Goal: Task Accomplishment & Management: Manage account settings

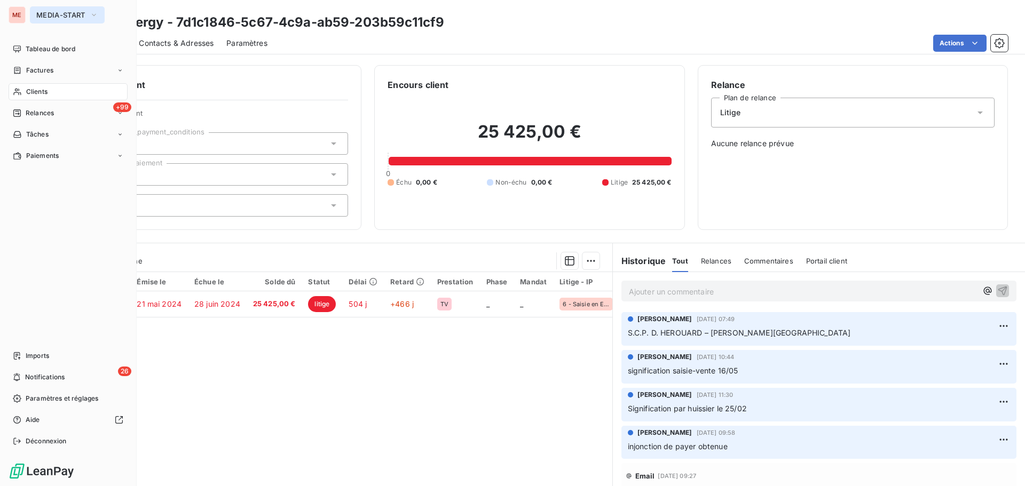
click at [44, 15] on span "MEDIA-START" at bounding box center [60, 15] width 49 height 9
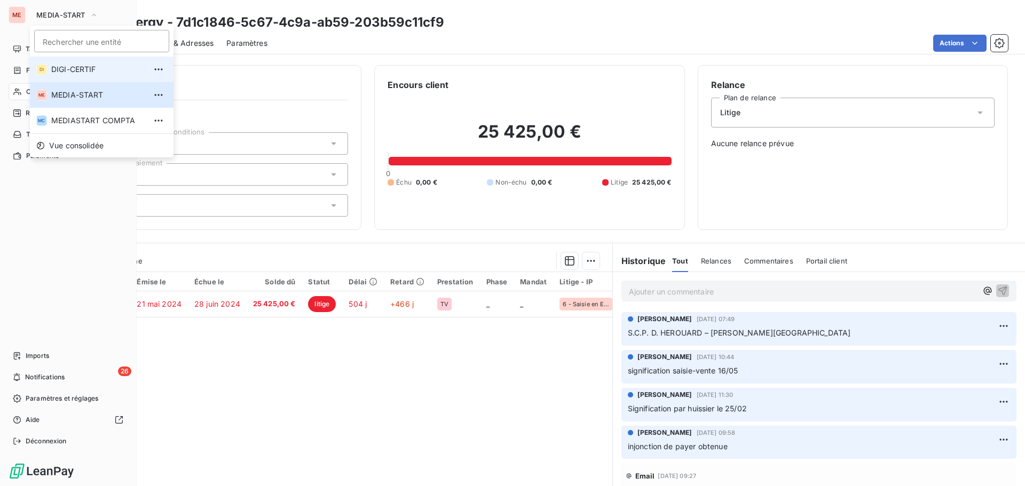
click at [86, 66] on span "DIGI-CERTIF" at bounding box center [98, 69] width 94 height 11
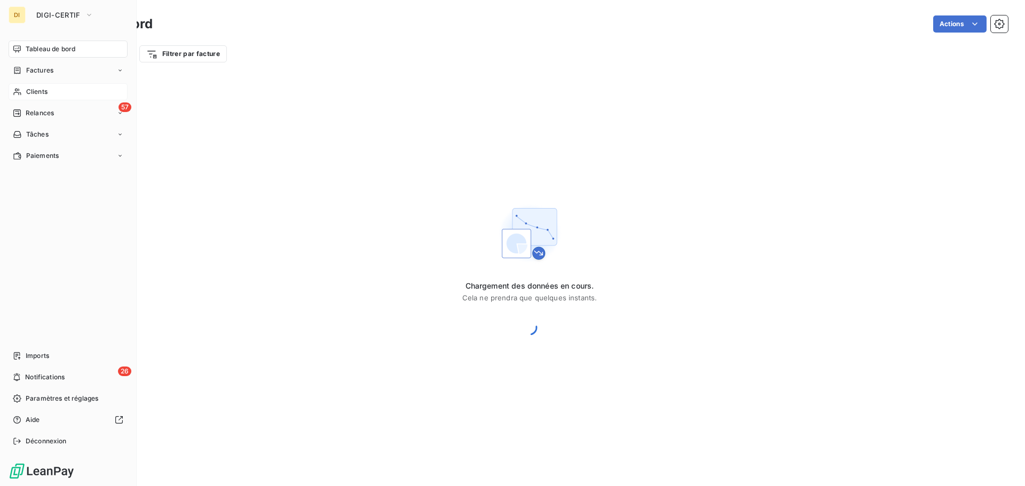
click at [44, 91] on span "Clients" at bounding box center [36, 92] width 21 height 10
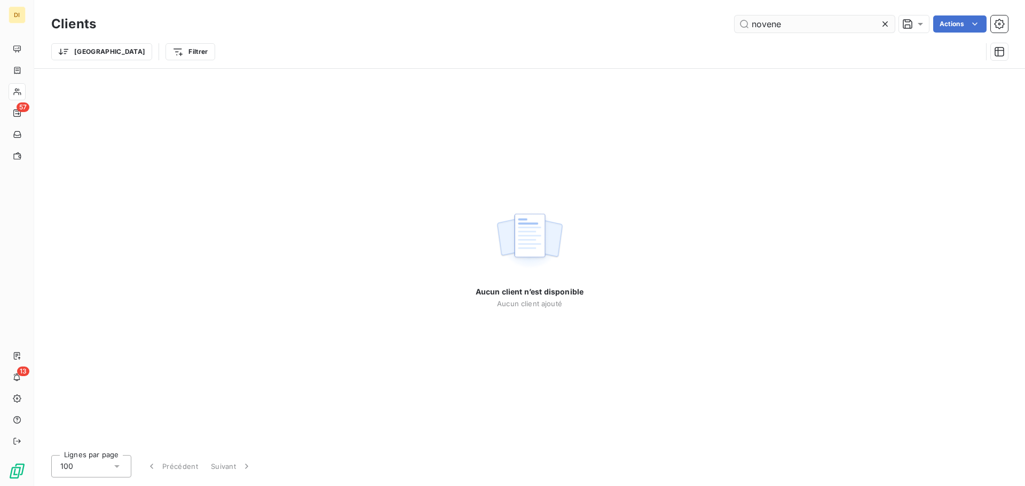
click at [787, 25] on input "novene" at bounding box center [815, 23] width 160 height 17
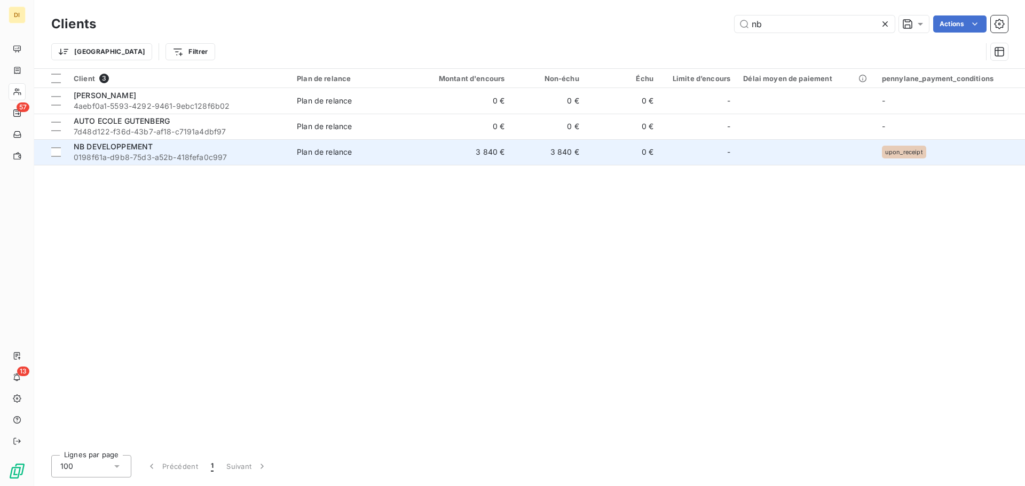
type input "nb"
click at [185, 161] on span "0198f61a-d9b8-75d3-a52b-418fefa0c997" at bounding box center [179, 157] width 210 height 11
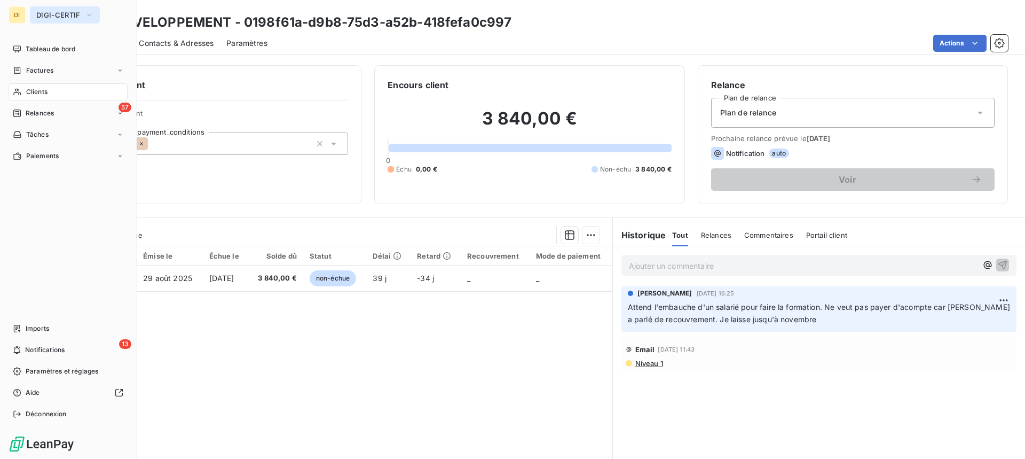
click at [56, 9] on button "DIGI-CERTIF" at bounding box center [65, 14] width 70 height 17
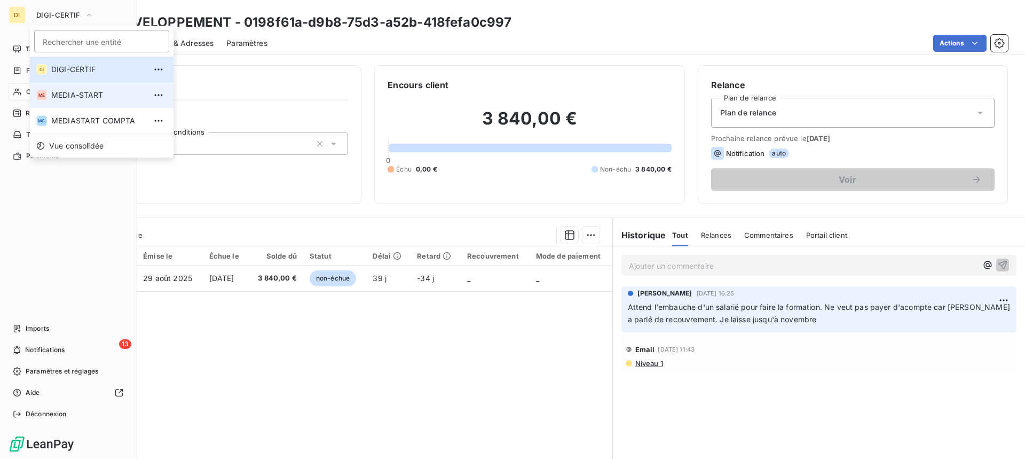
click at [61, 98] on span "MEDIA-START" at bounding box center [98, 95] width 94 height 11
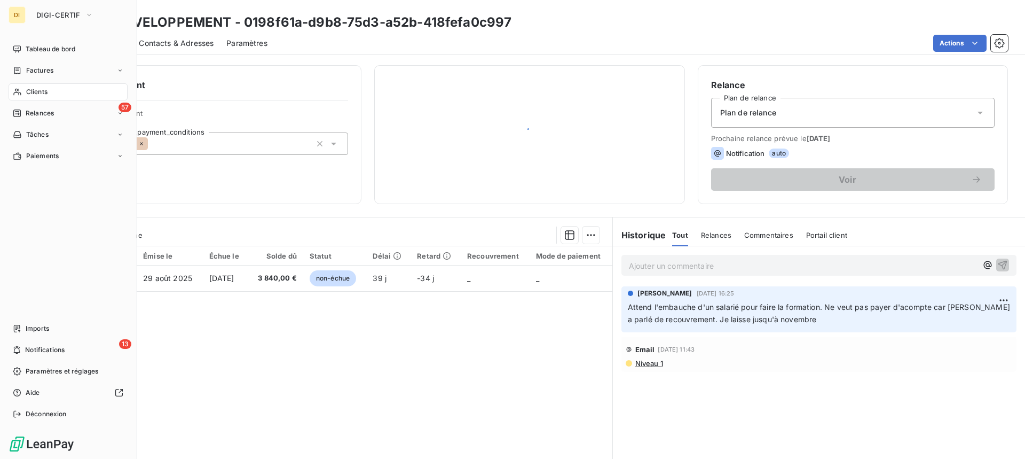
click at [53, 89] on div "Clients" at bounding box center [68, 91] width 119 height 17
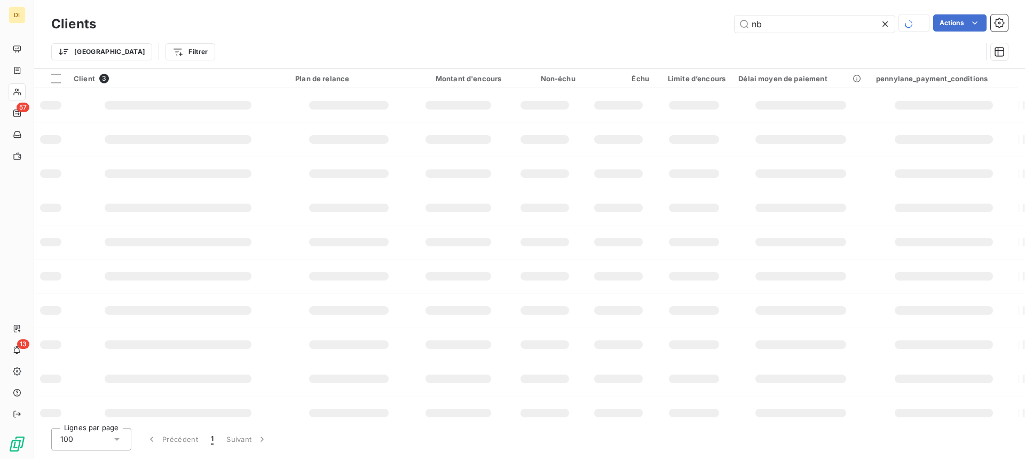
click at [811, 33] on div "nb" at bounding box center [815, 23] width 160 height 19
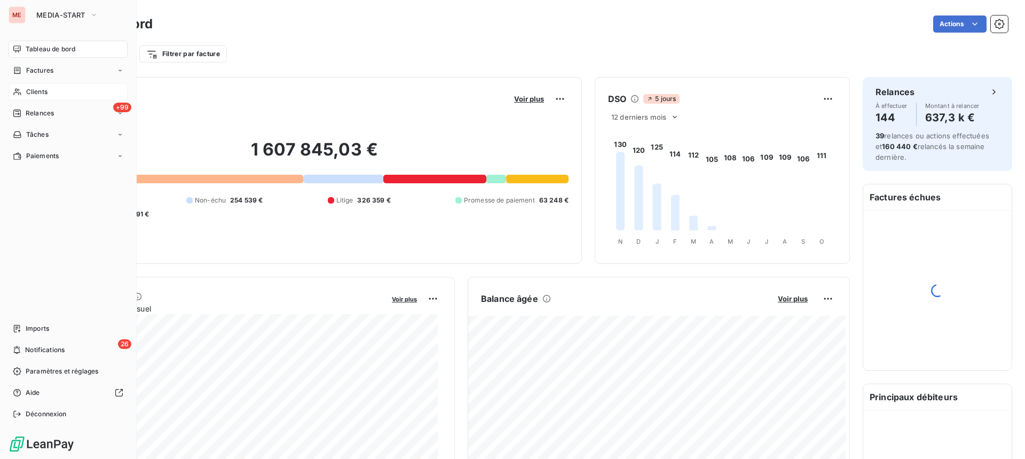
click at [20, 87] on div "Clients" at bounding box center [68, 91] width 119 height 17
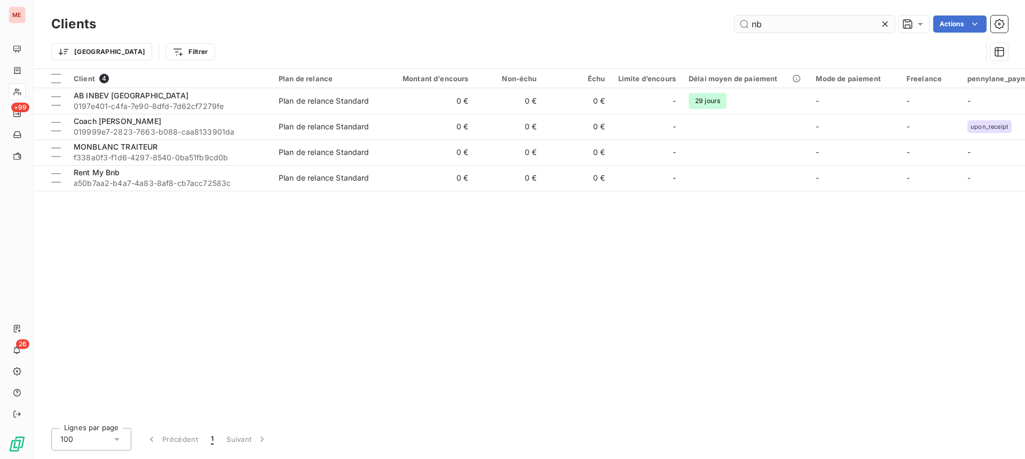
click at [782, 25] on input "nb" at bounding box center [815, 23] width 160 height 17
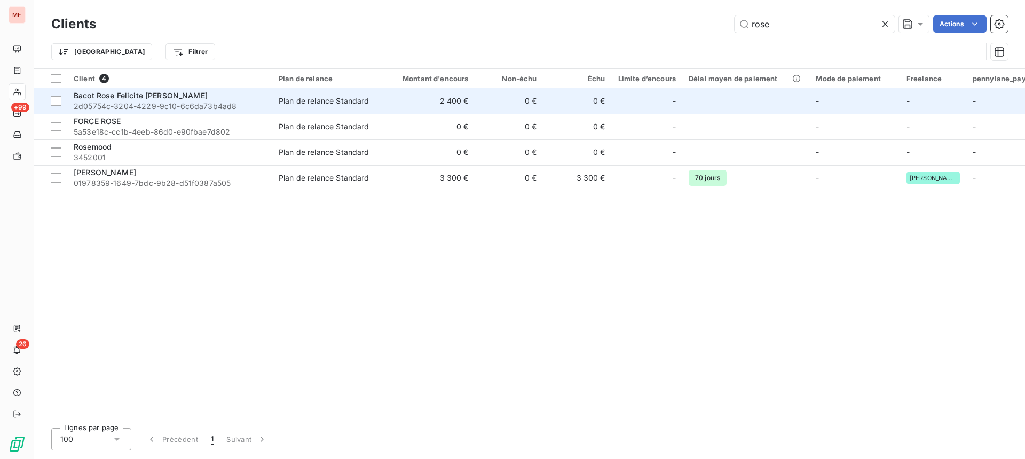
type input "rose"
click at [175, 104] on span "2d05754c-3204-4229-9c10-6c6da73b4ad8" at bounding box center [170, 106] width 192 height 11
